Goal: Task Accomplishment & Management: Manage account settings

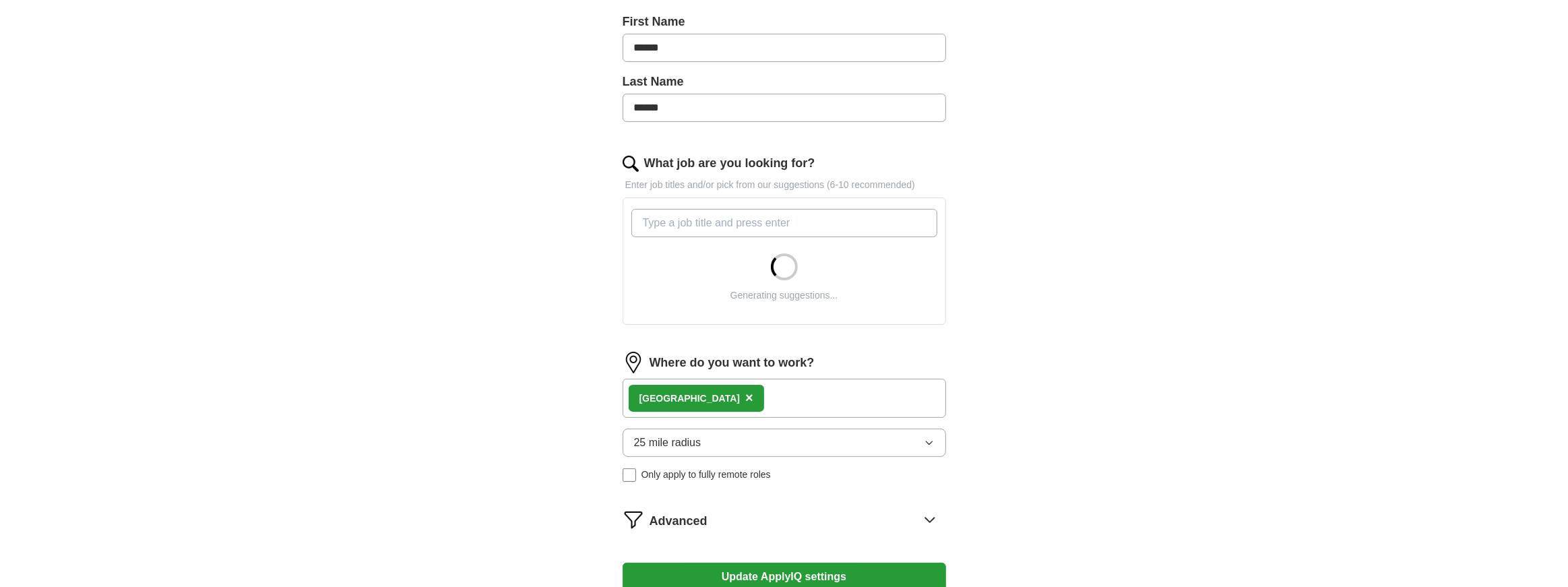
scroll to position [301, 0]
click at [762, 223] on input "What job are you looking for?" at bounding box center [784, 220] width 306 height 28
paste input "Account Management"
type input "Account Management"
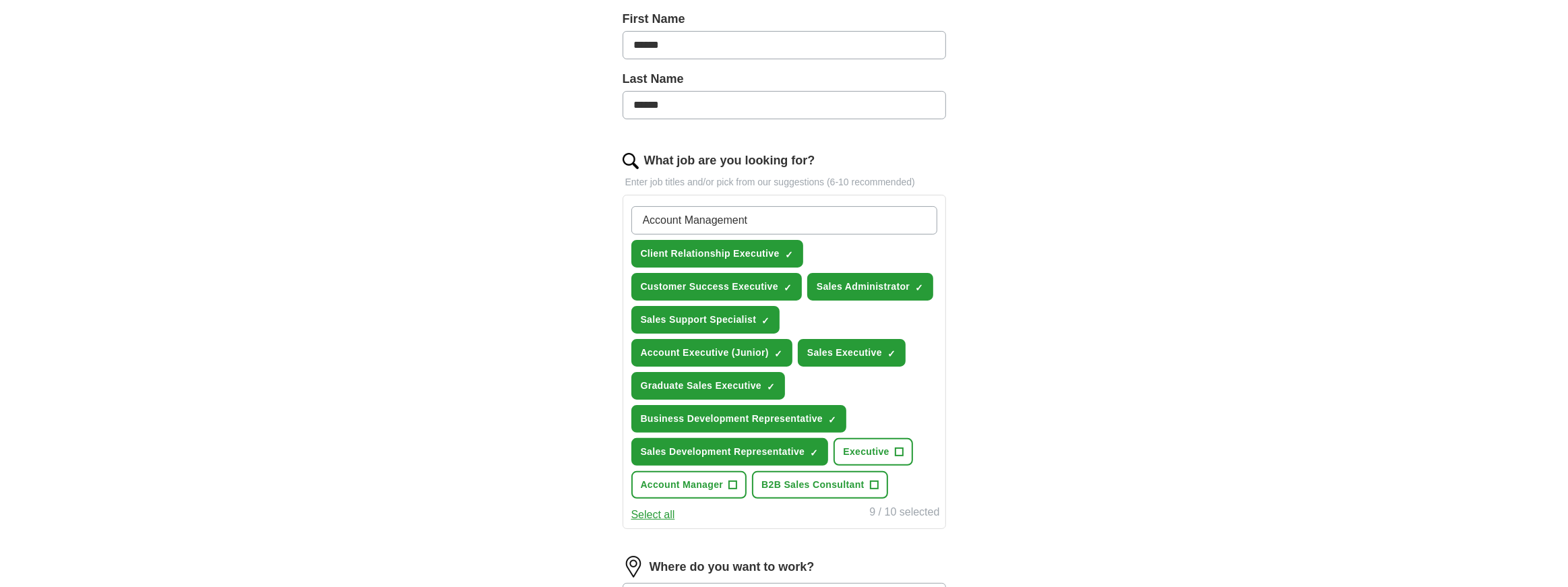
scroll to position [303, 0]
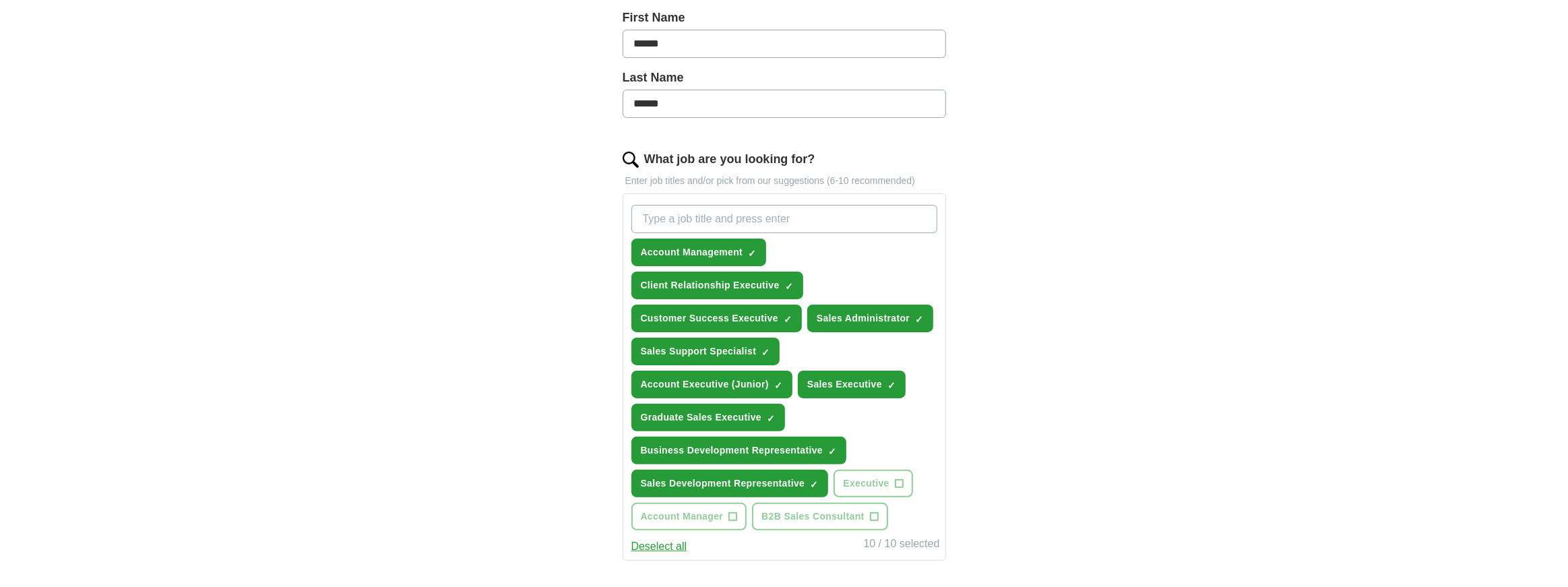
click at [771, 218] on input "What job are you looking for?" at bounding box center [784, 218] width 306 height 28
paste input "Operations"
type input "Operations"
click at [845, 201] on div "Operations ✓ × Account Management ✓ × Client Relationship Executive ✓ × Custome…" at bounding box center [784, 368] width 312 height 337
click at [844, 211] on input "What job are you looking for?" at bounding box center [784, 218] width 306 height 28
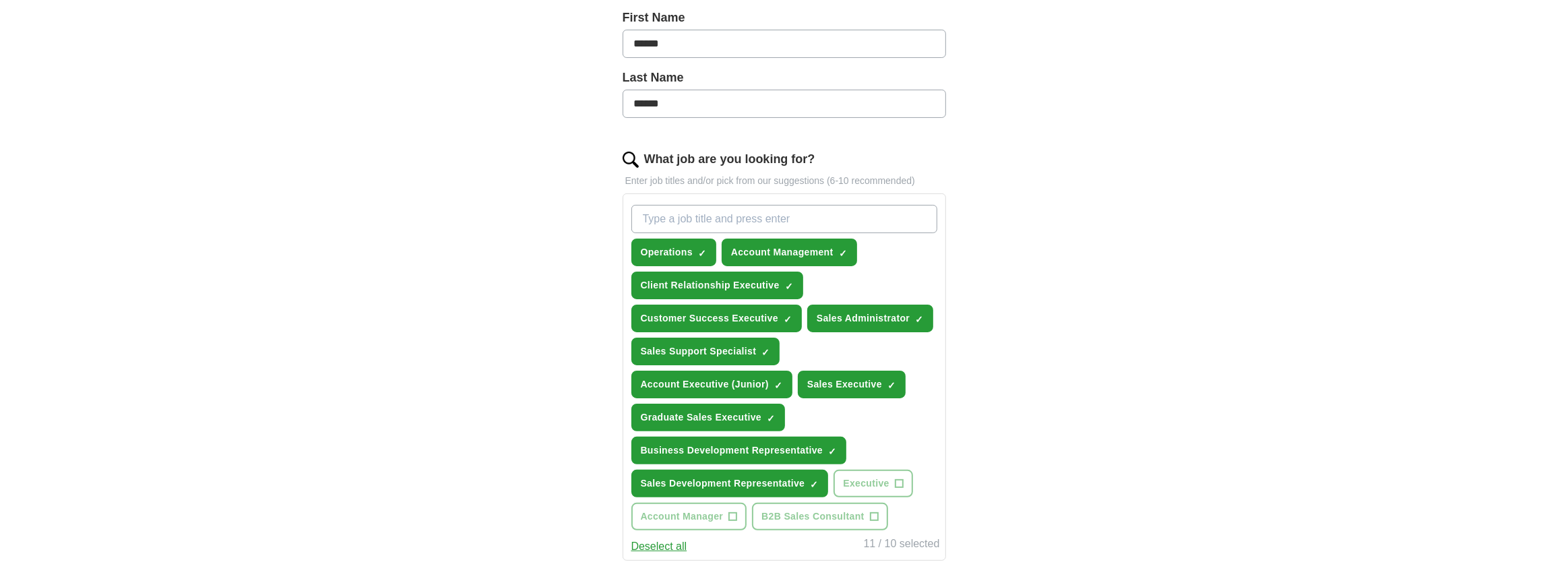
paste input "Project Coordination"
type input "Project Coordination"
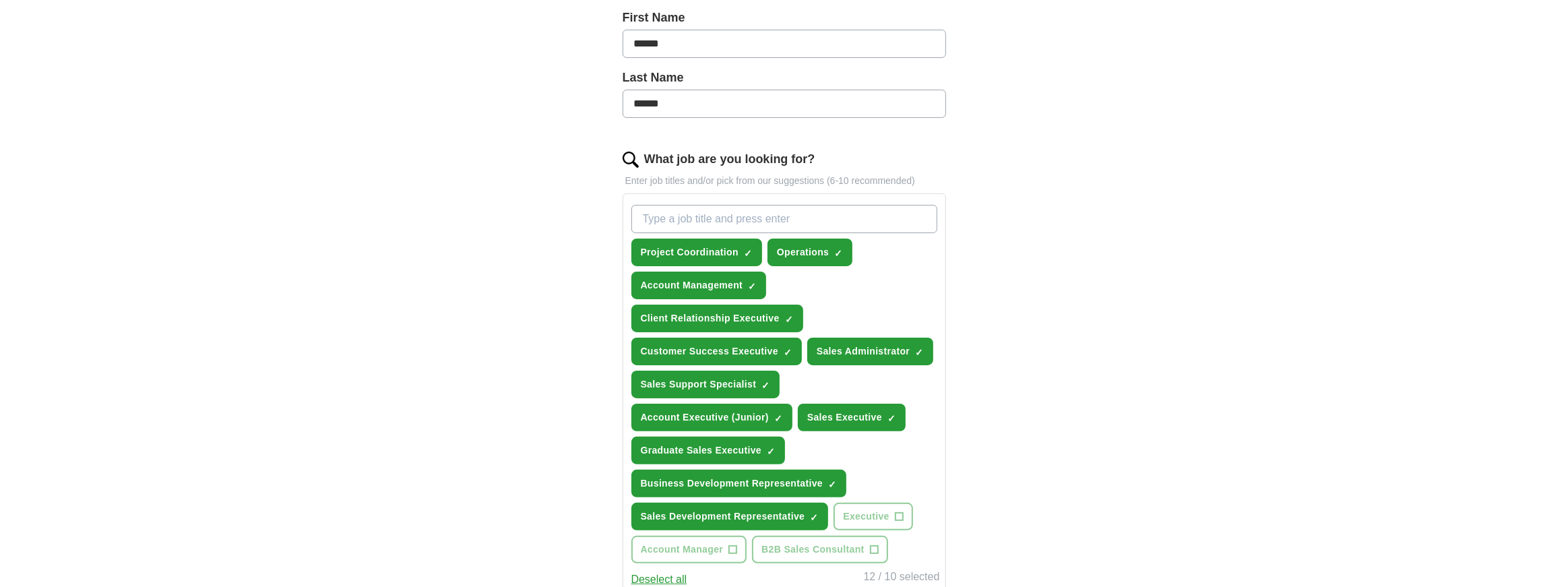
click at [771, 205] on input "What job are you looking for?" at bounding box center [784, 218] width 306 height 28
paste input "E-Commerce"
type input "E-Commerce"
click at [800, 220] on input "What job are you looking for?" at bounding box center [784, 218] width 306 height 28
paste input "Marketing"
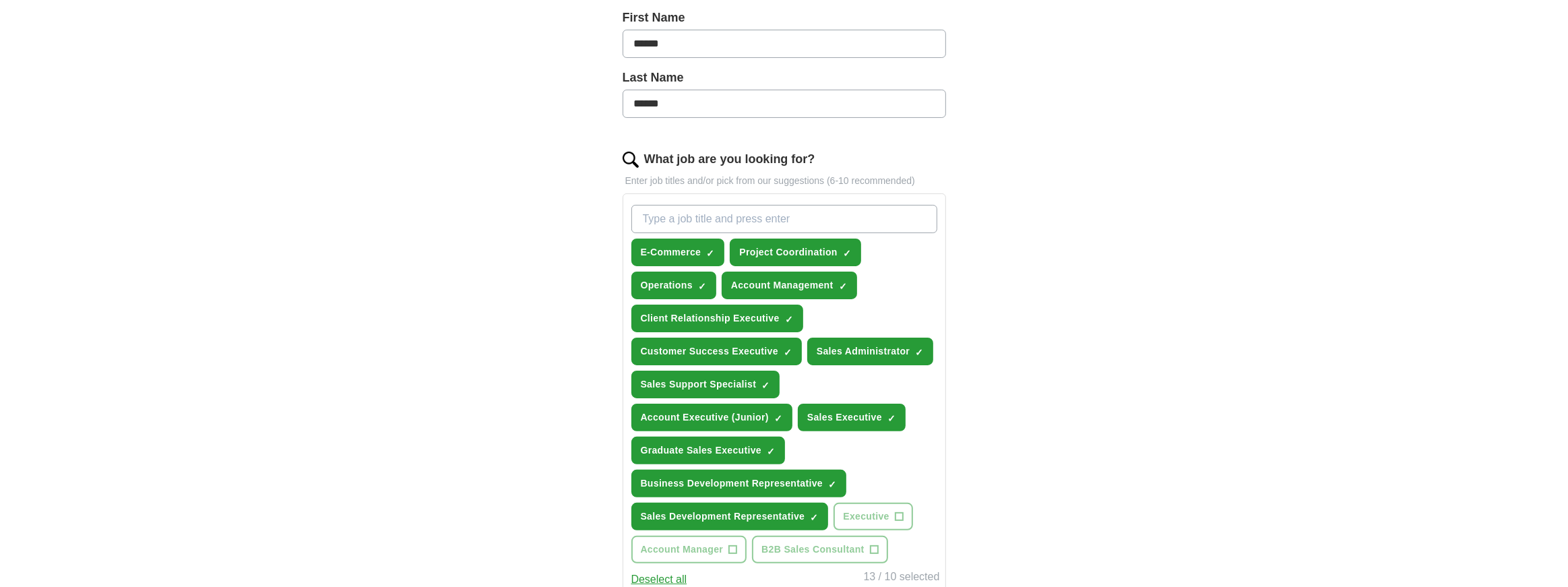
type input "Marketing"
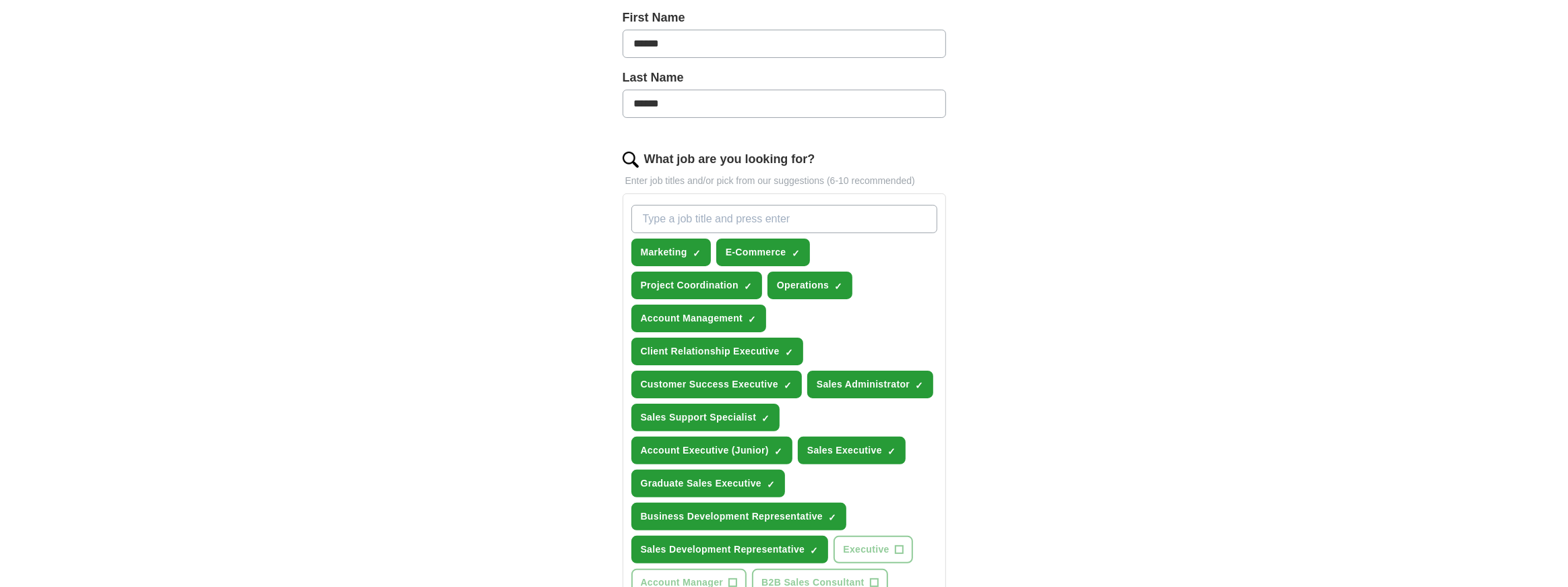
click at [720, 218] on input "What job are you looking for?" at bounding box center [784, 218] width 306 height 28
paste input "Driving"
type input "Driving"
paste input "Field Support"
type input "Field Support"
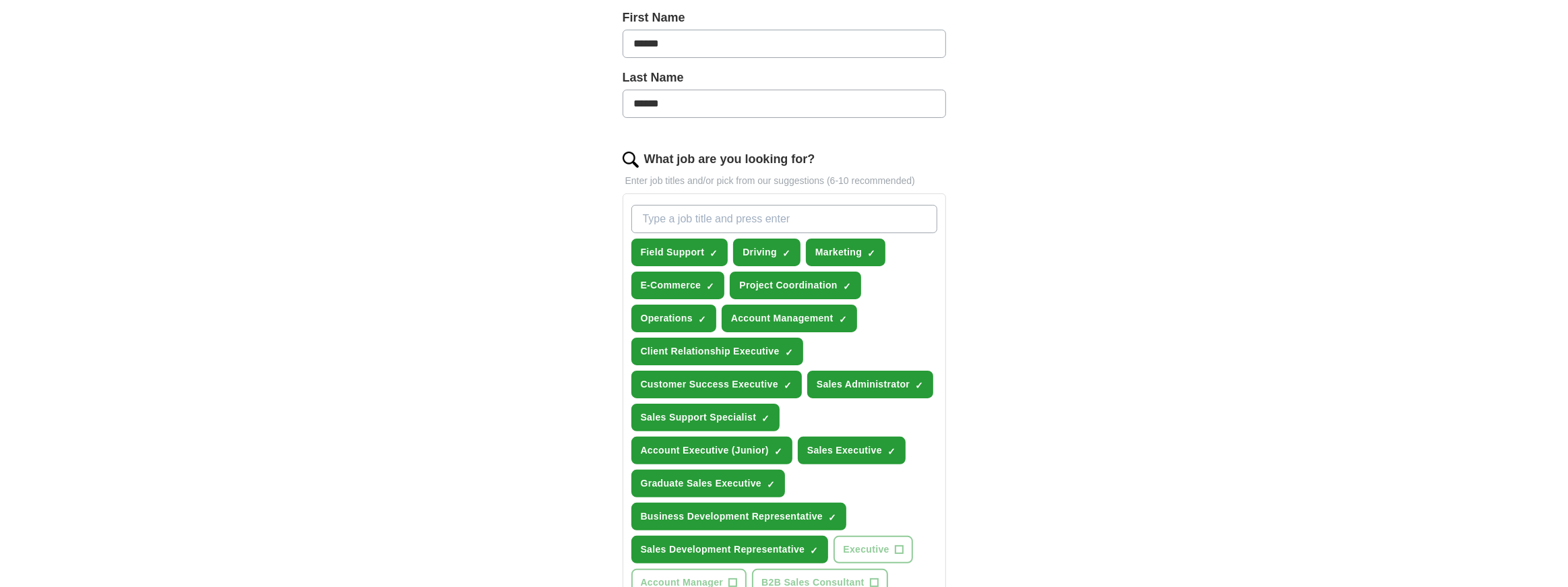
paste input "IT Sales"
type input "IT Sales"
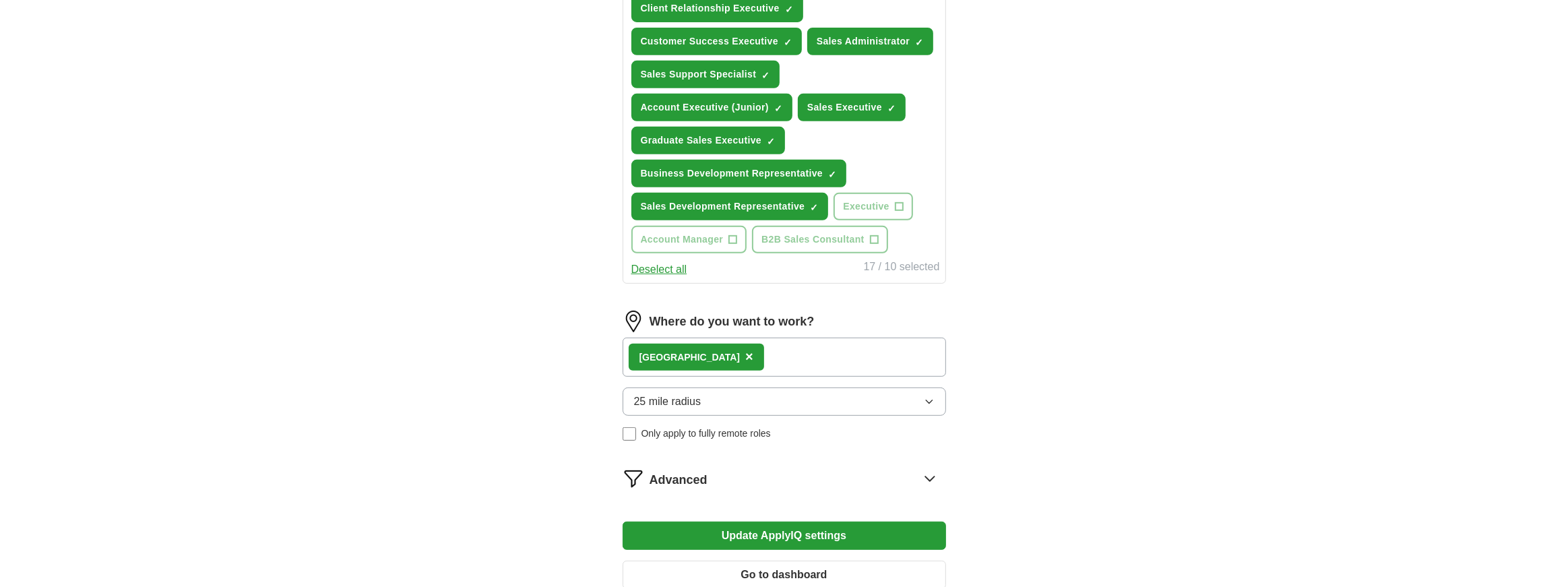
scroll to position [684, 0]
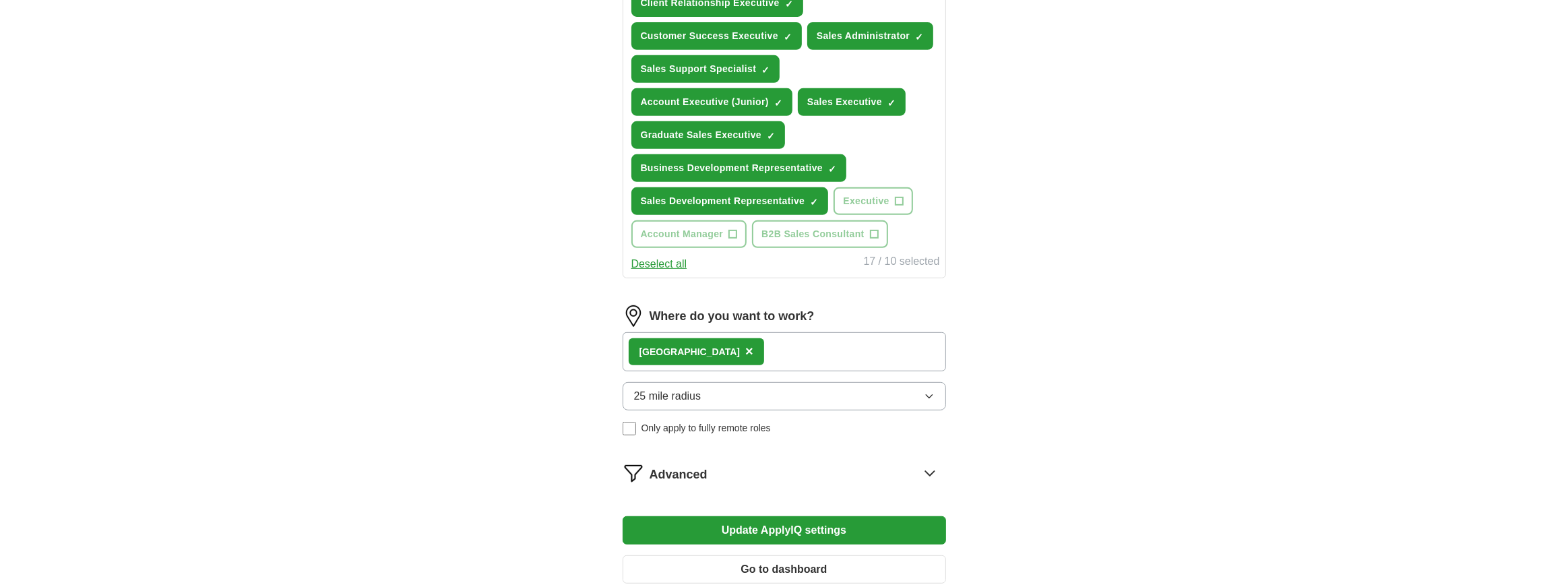
click at [775, 392] on div "Where do you want to work? London × 25 mile radius Only apply to fully remote r…" at bounding box center [784, 376] width 323 height 141
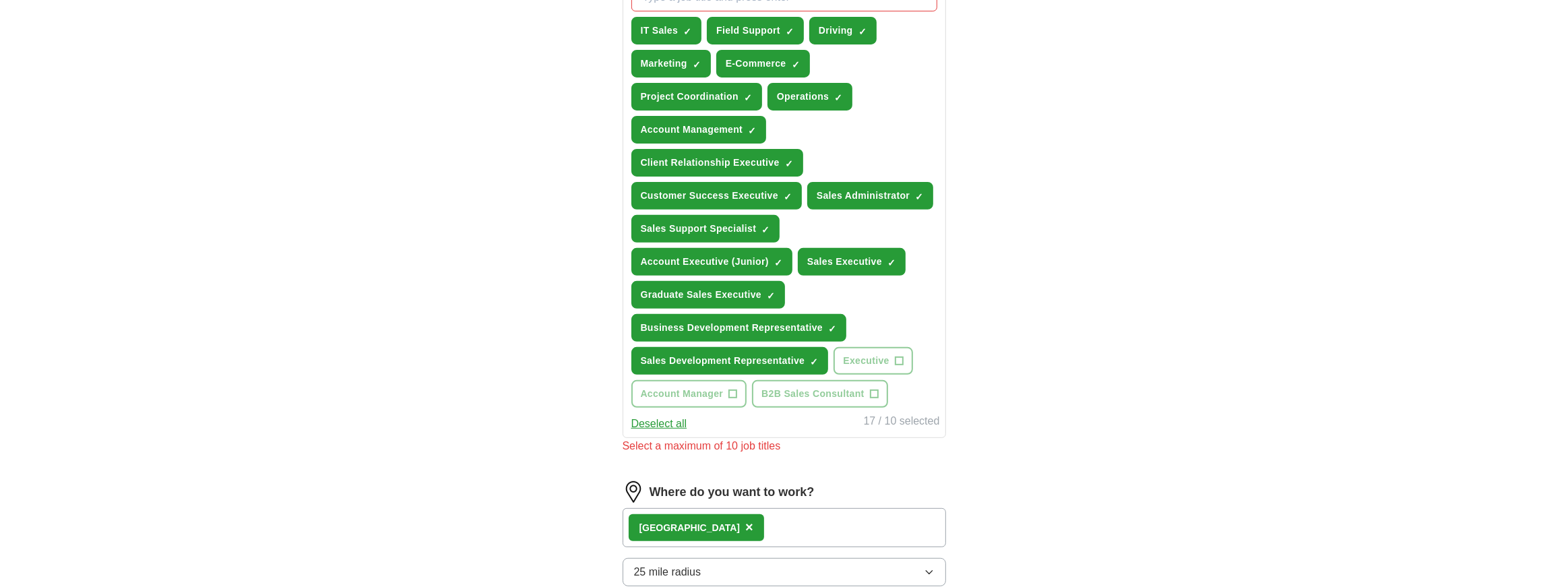
scroll to position [530, 0]
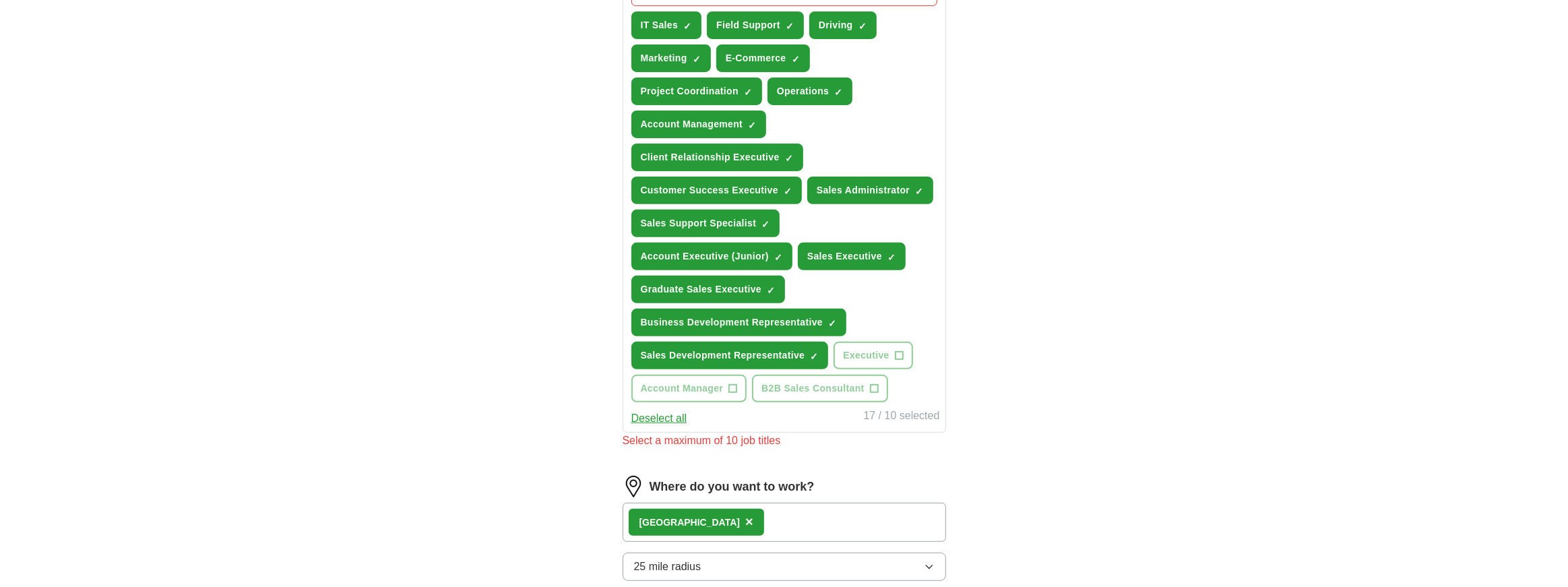
click at [1043, 345] on div "ApplyIQ Let ApplyIQ do the hard work of searching and applying for jobs. Just t…" at bounding box center [784, 145] width 862 height 1267
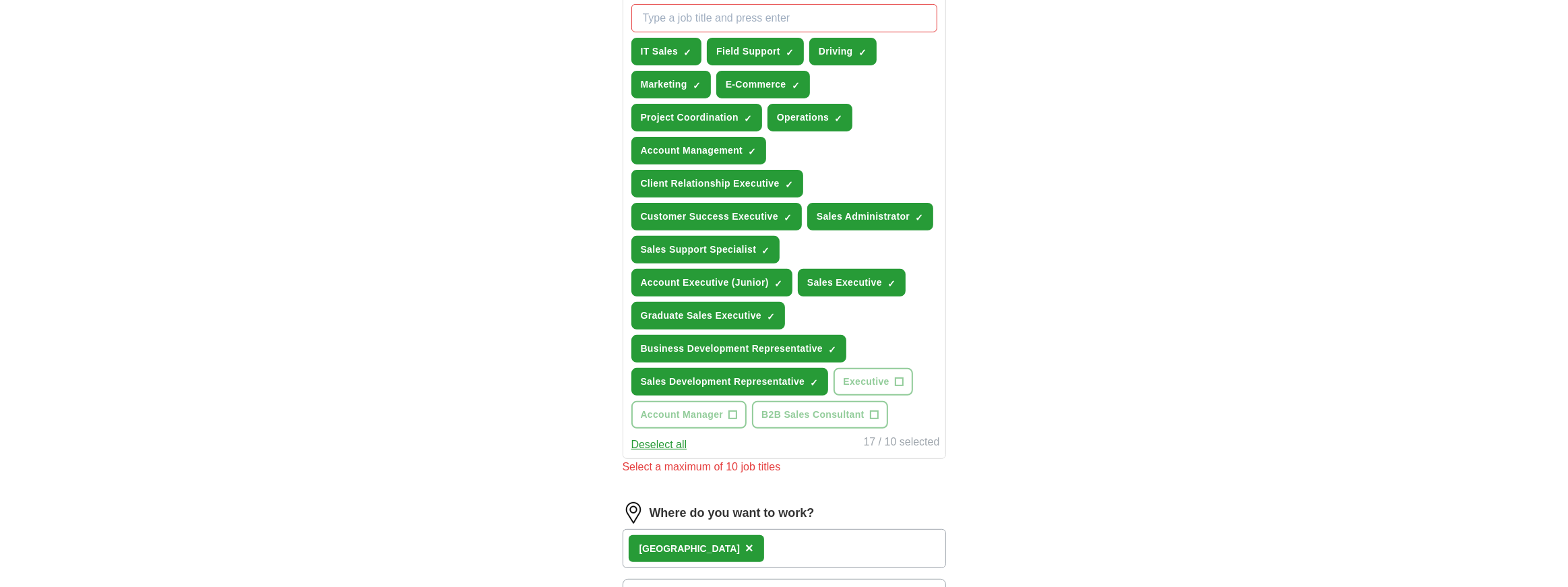
scroll to position [499, 0]
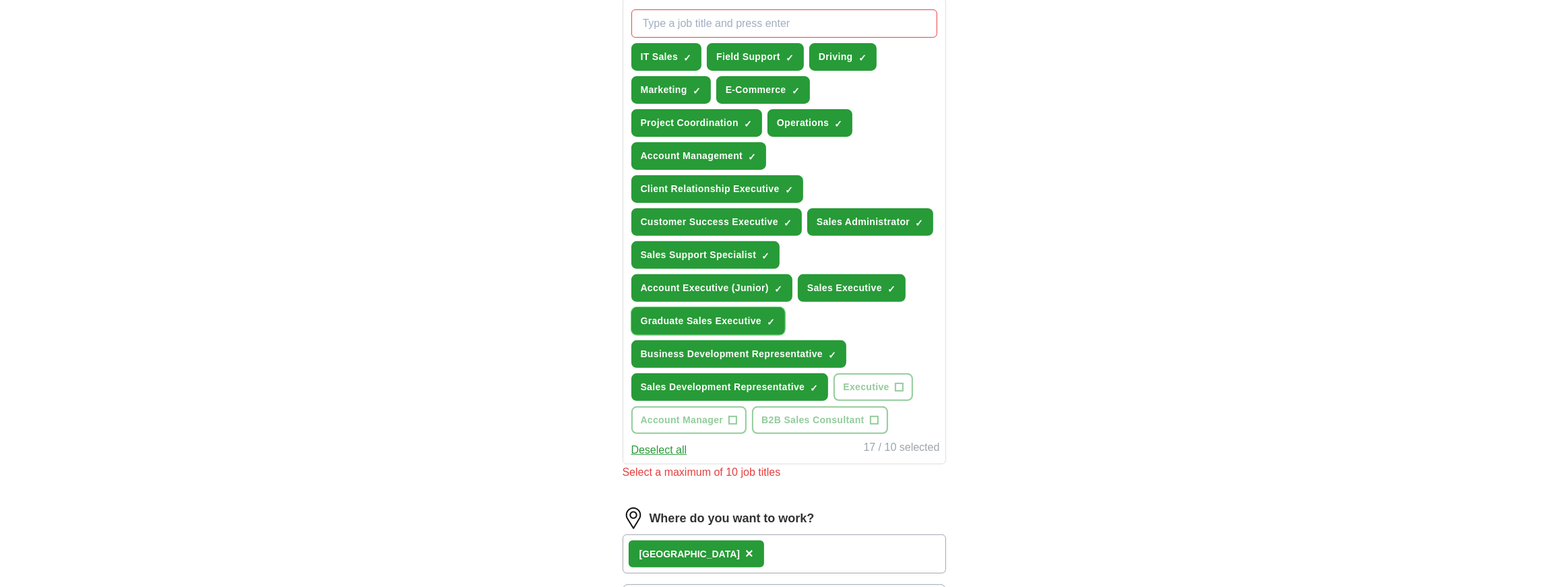
click at [0, 0] on span "×" at bounding box center [0, 0] width 0 height 0
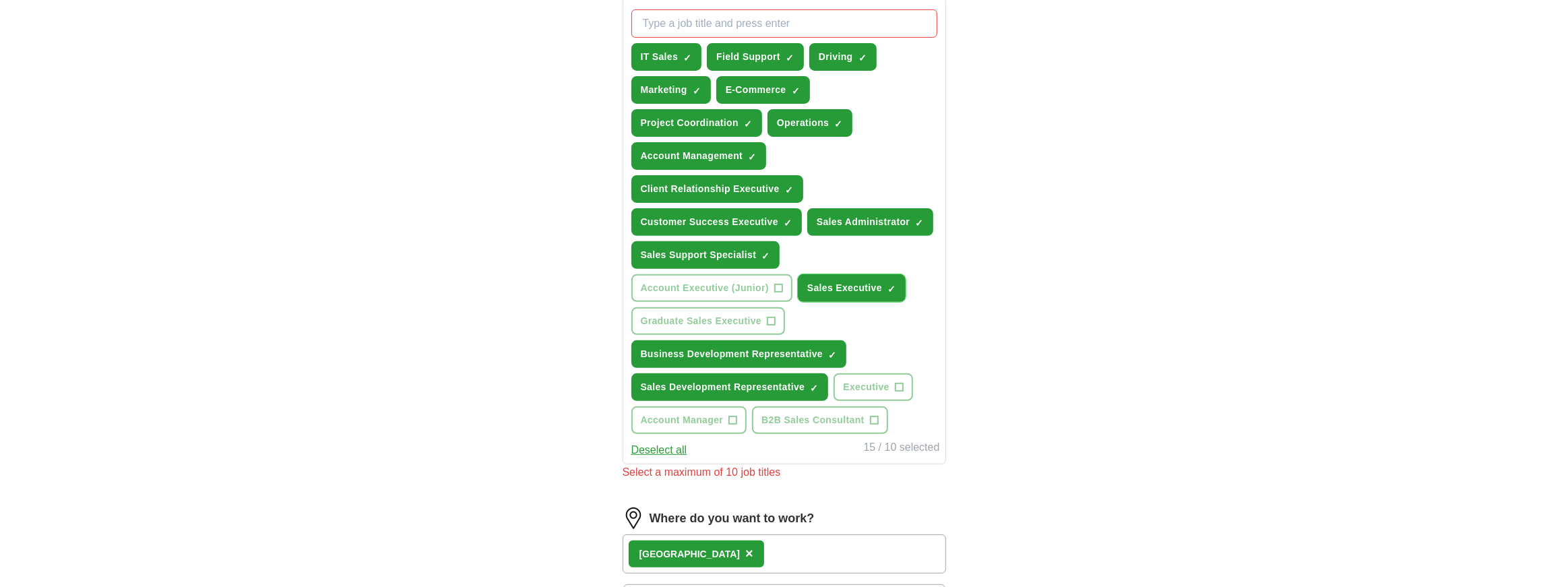
click at [894, 284] on button "Sales Executive ✓ ×" at bounding box center [852, 288] width 108 height 28
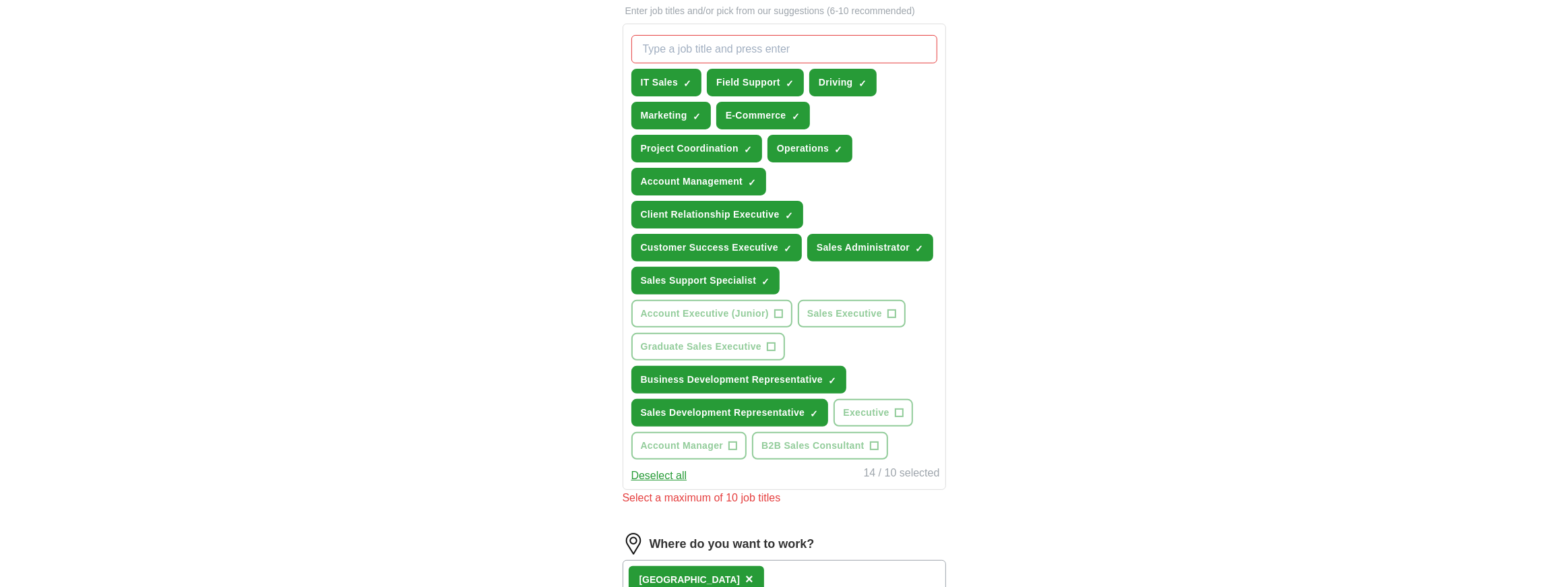
scroll to position [460, 0]
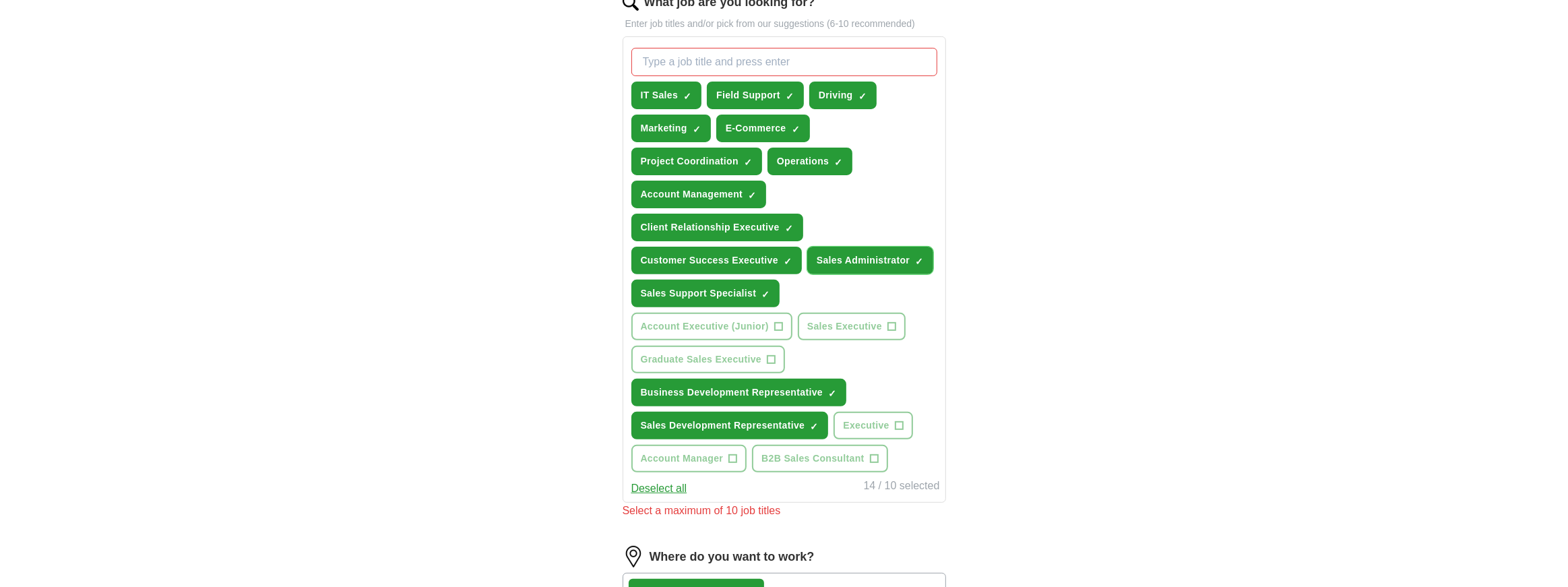
click at [0, 0] on span "×" at bounding box center [0, 0] width 0 height 0
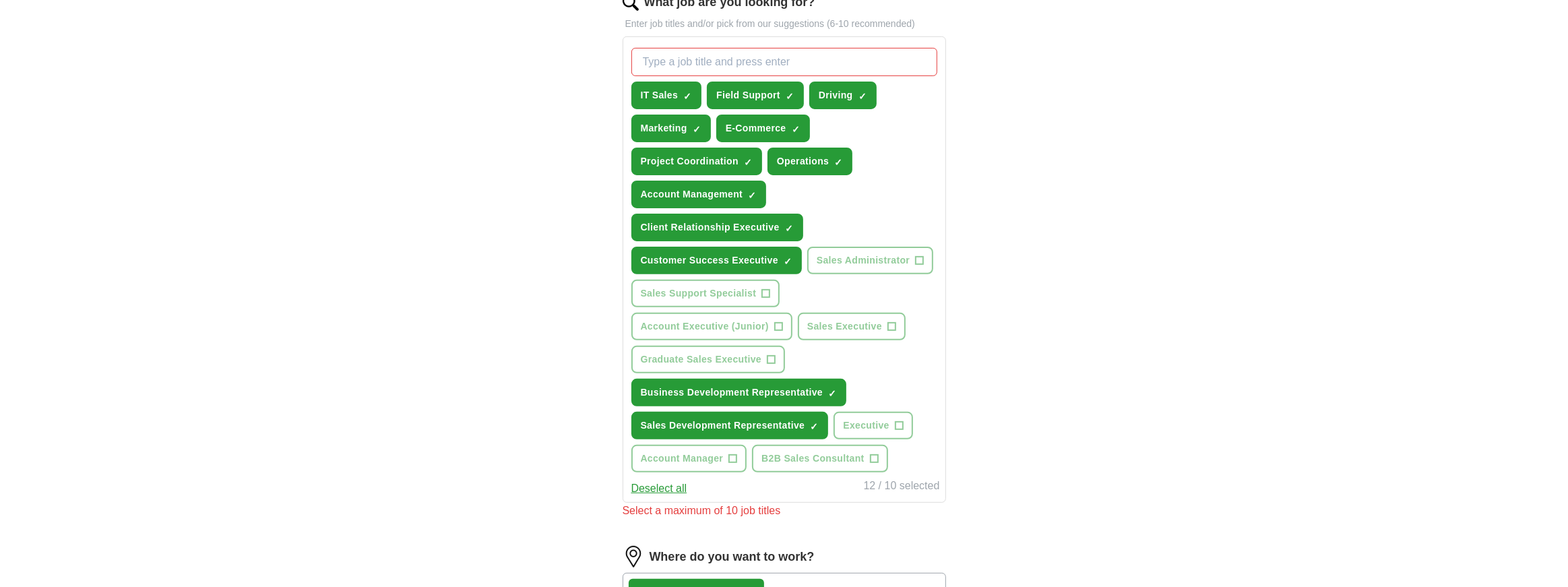
click at [1071, 323] on div "ApplyIQ Let ApplyIQ do the hard work of searching and applying for jobs. Just t…" at bounding box center [784, 214] width 862 height 1267
click at [0, 0] on span "×" at bounding box center [0, 0] width 0 height 0
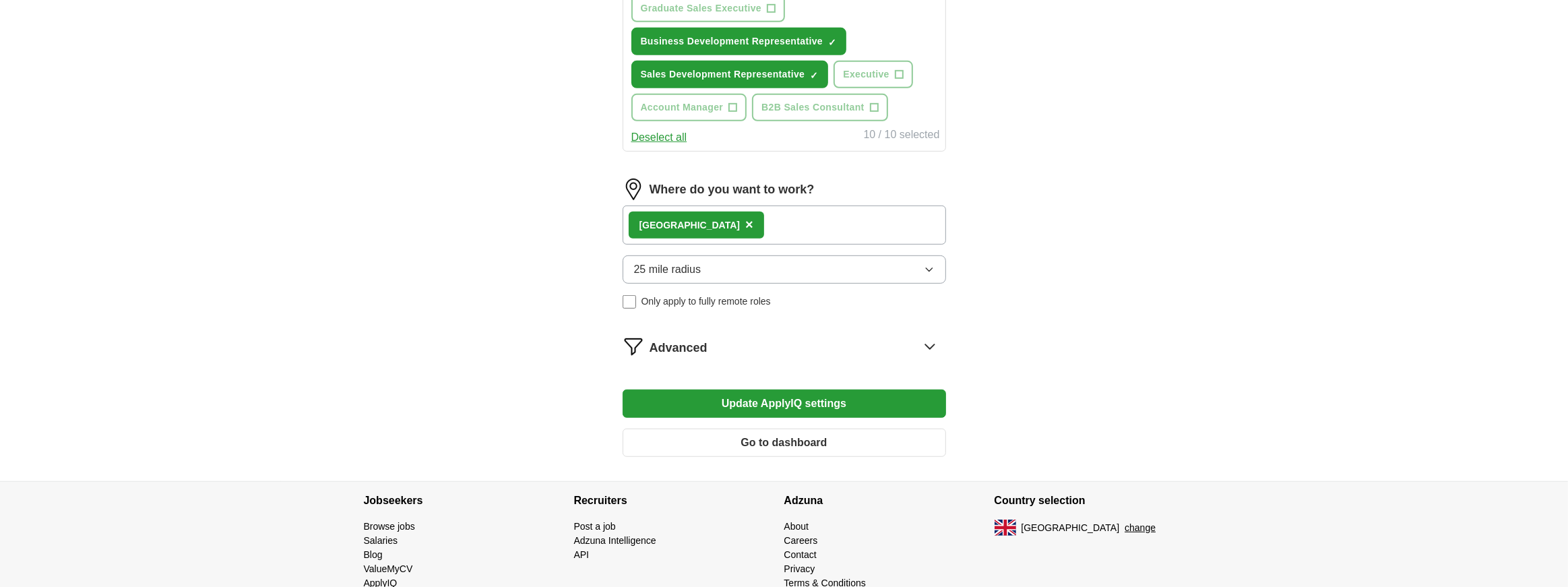
scroll to position [817, 0]
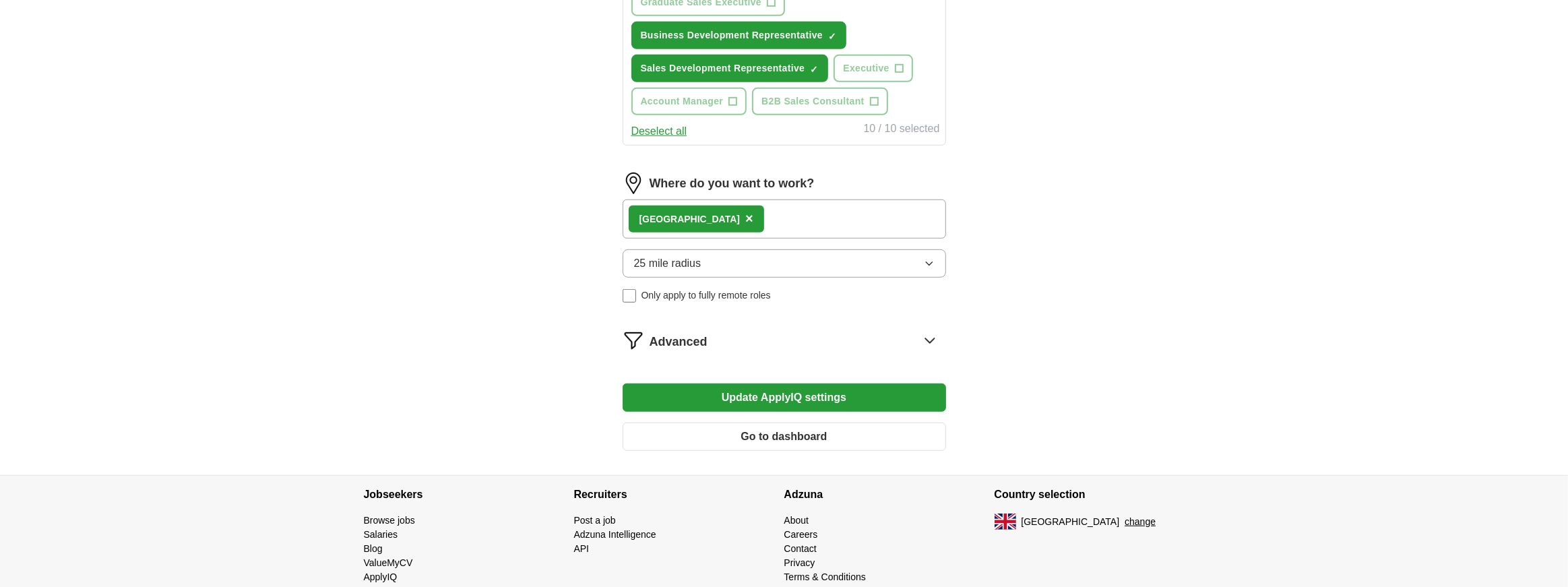
click at [769, 393] on button "Update ApplyIQ settings" at bounding box center [784, 398] width 323 height 28
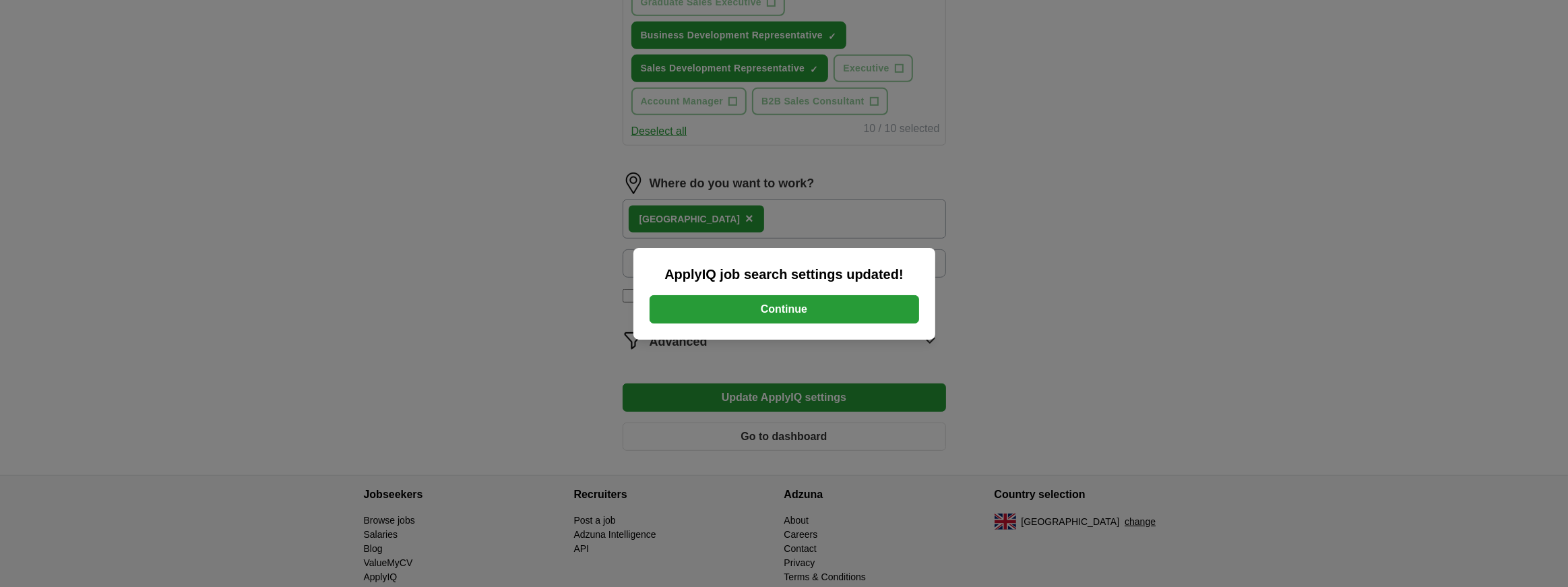
click at [766, 312] on button "Continue" at bounding box center [784, 309] width 270 height 28
